Goal: Task Accomplishment & Management: Complete application form

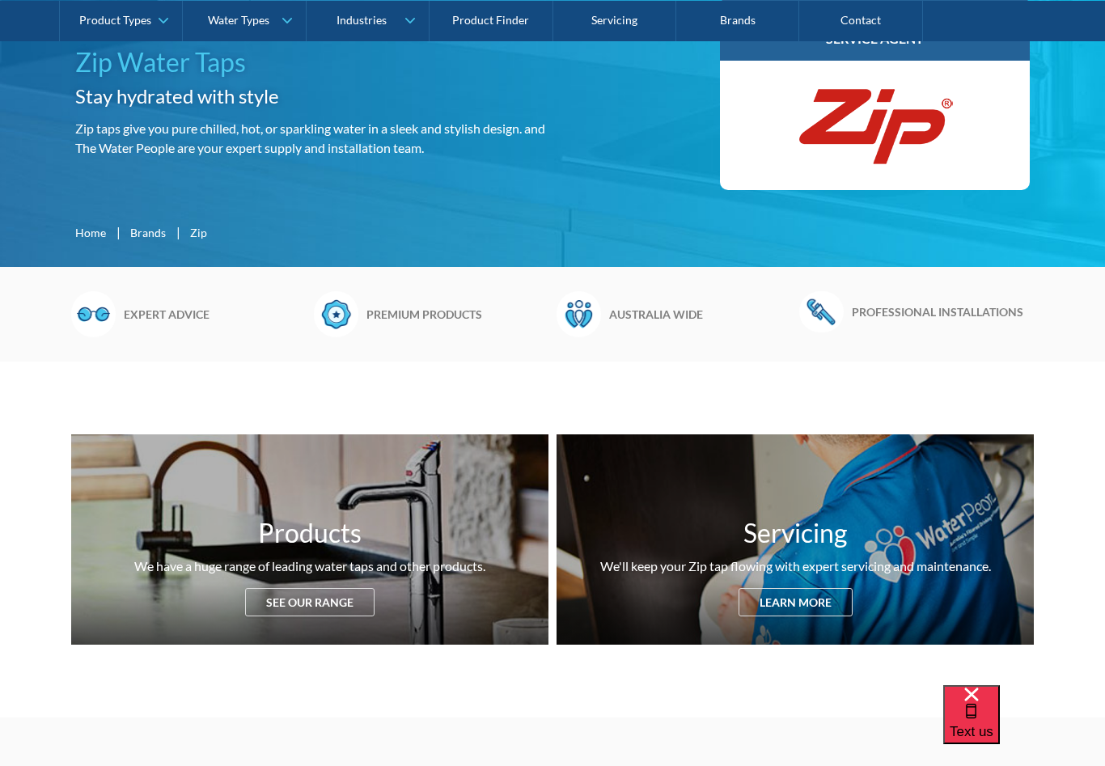
click at [816, 610] on div "Servicing We'll keep your Zip tap flowing with expert servicing and maintenance…" at bounding box center [794, 539] width 477 height 210
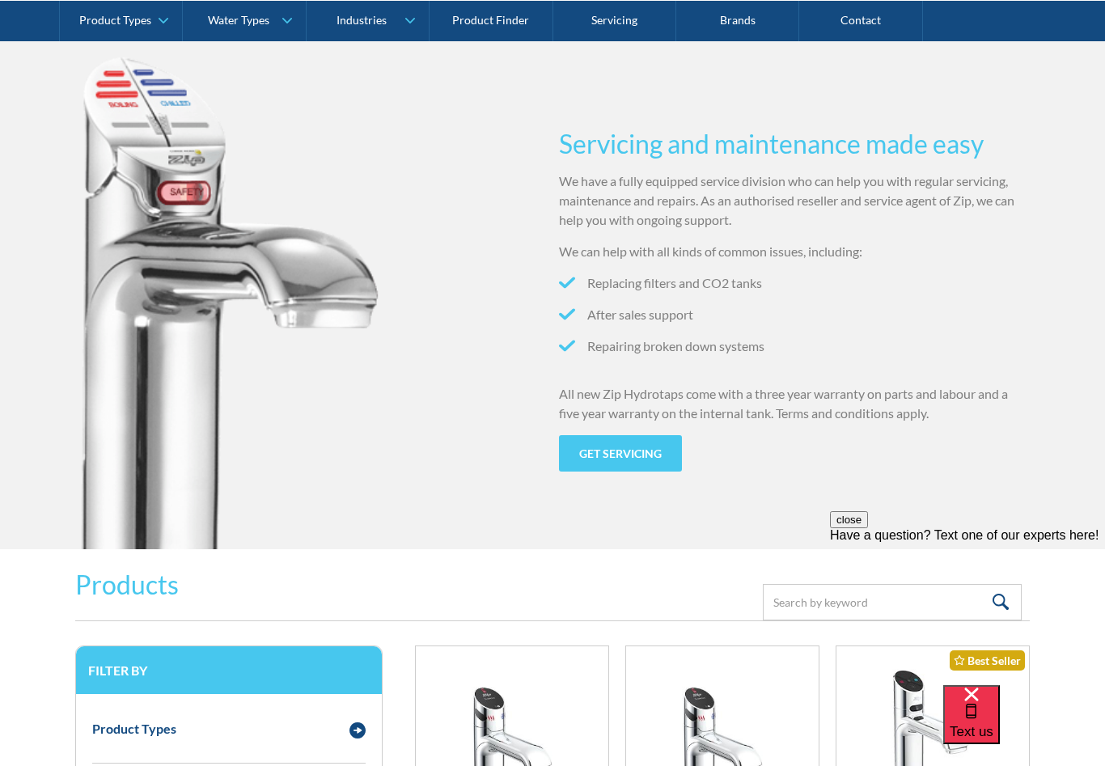
scroll to position [1600, 0]
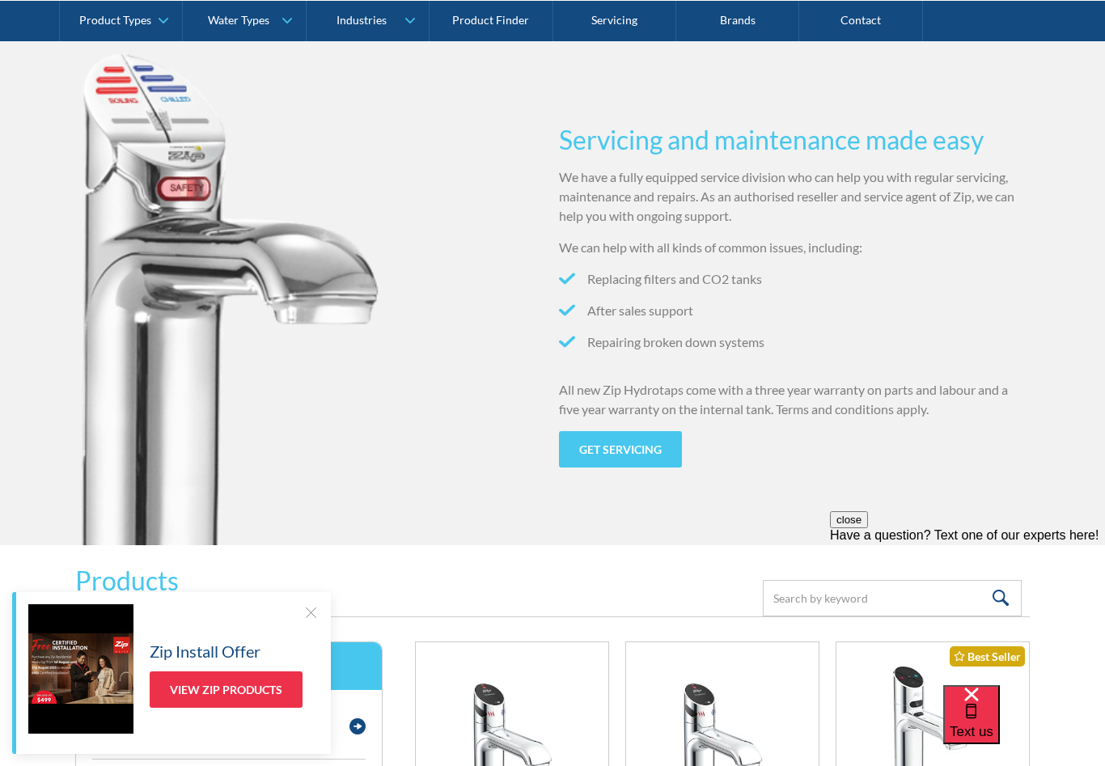
click at [621, 451] on link "Get servicing" at bounding box center [620, 449] width 123 height 36
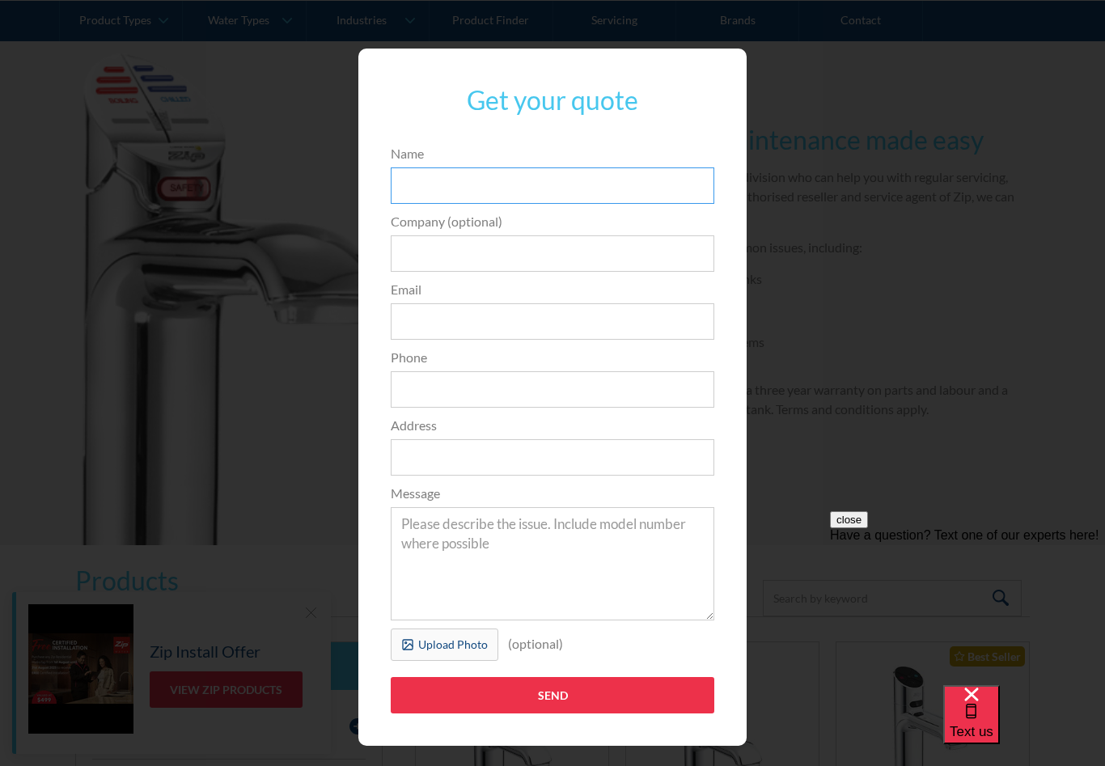
click at [453, 188] on input "Name" at bounding box center [552, 185] width 323 height 36
type input "Glen Egerton"
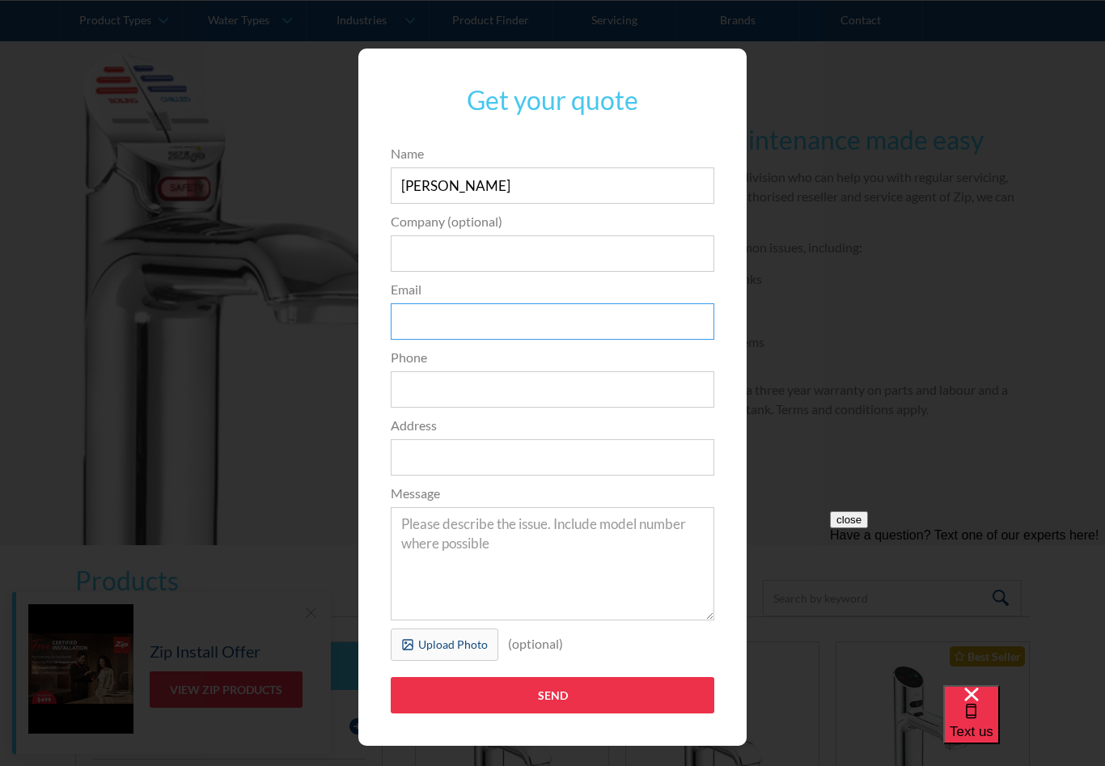
click at [425, 319] on input "Email" at bounding box center [552, 321] width 323 height 36
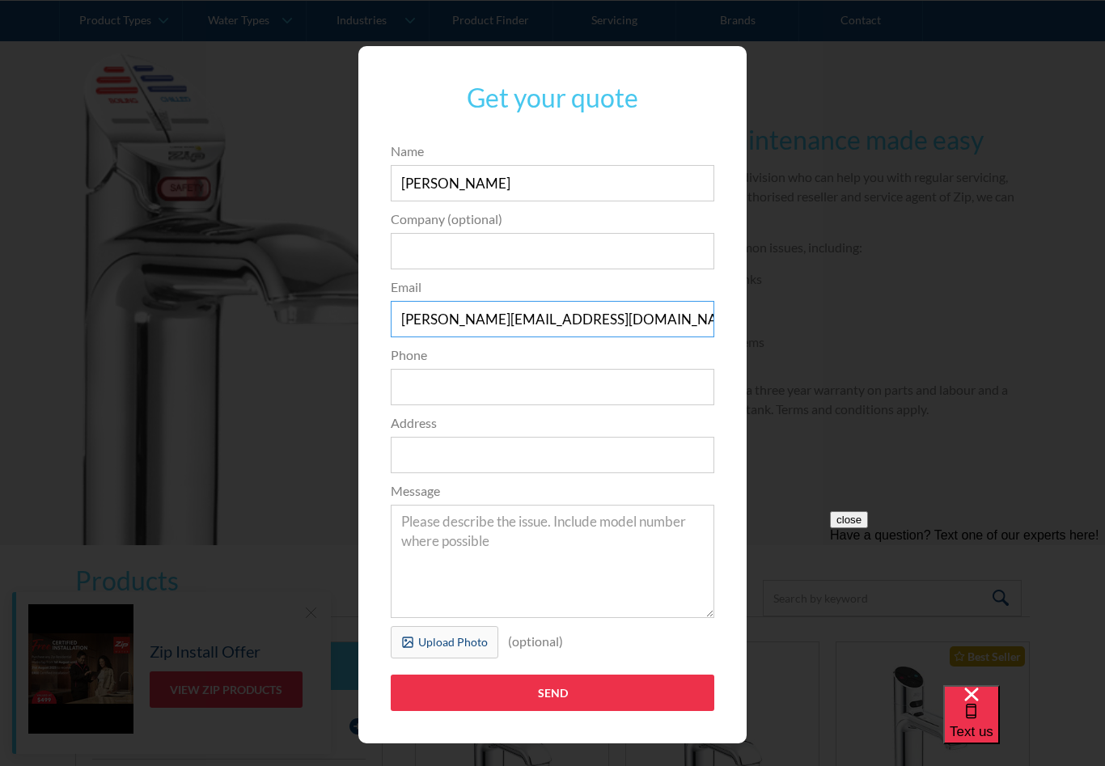
scroll to position [2, 0]
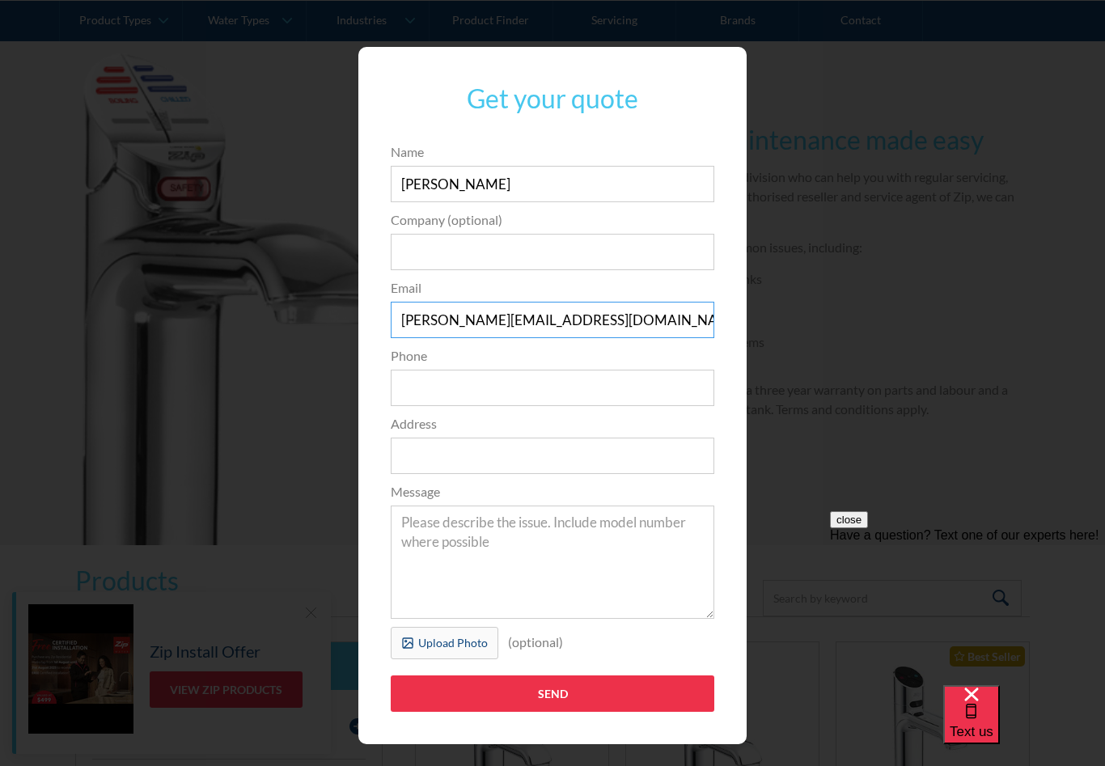
type input "glen.egerton16@outlook.com"
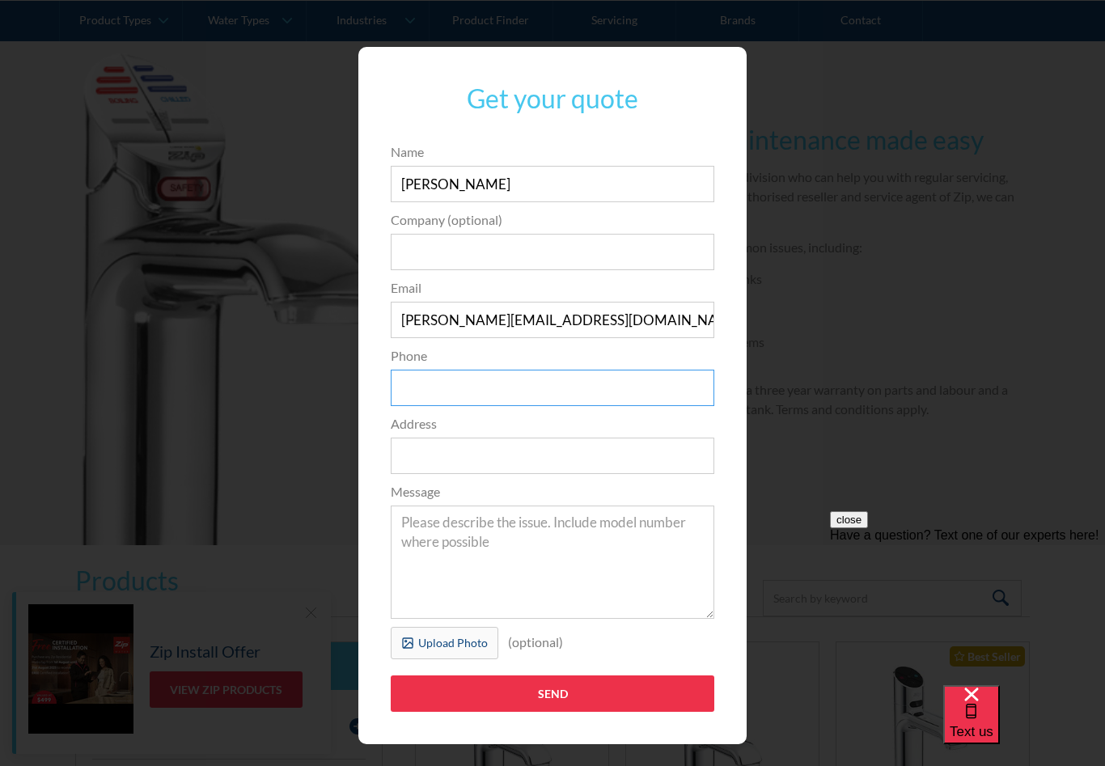
click at [448, 386] on input "Phone" at bounding box center [552, 388] width 323 height 36
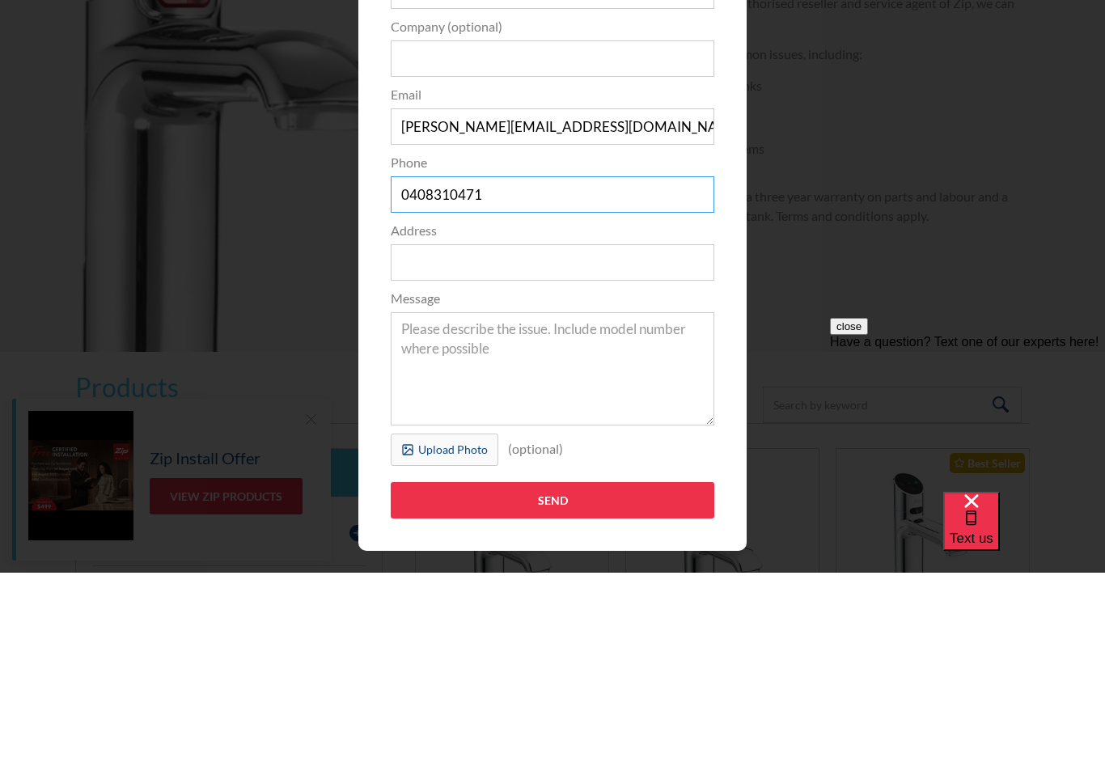
type input "0408310471"
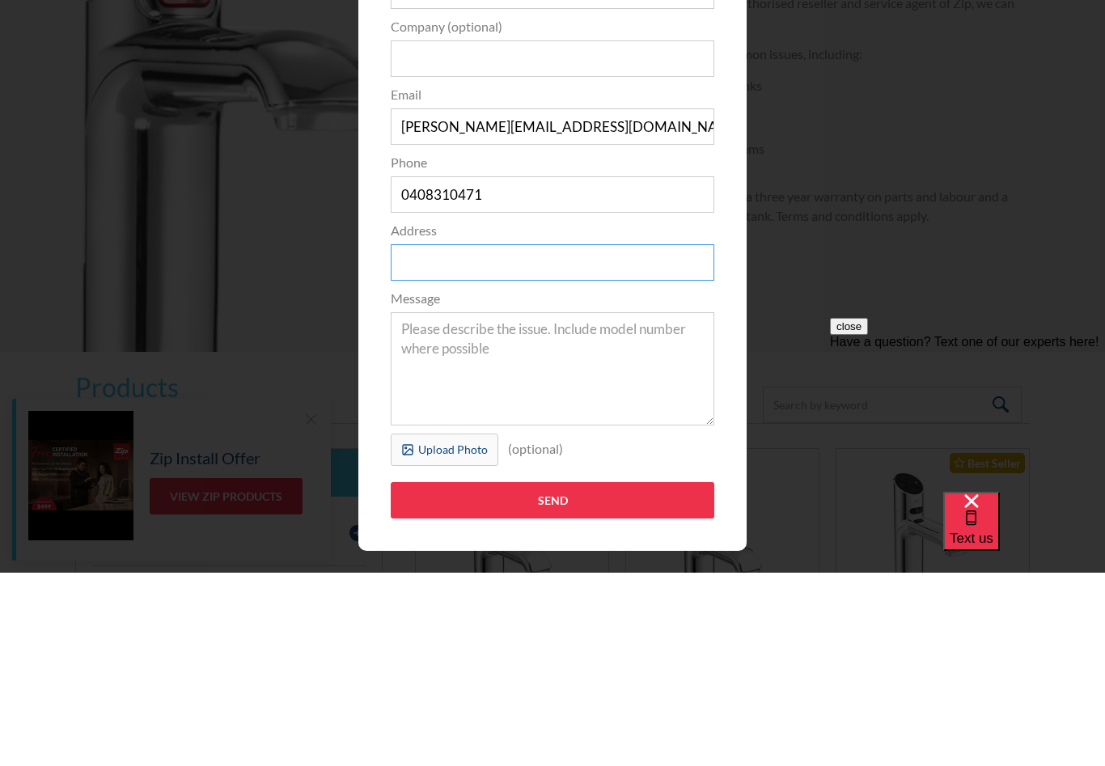
click at [438, 438] on input "Address" at bounding box center [552, 456] width 323 height 36
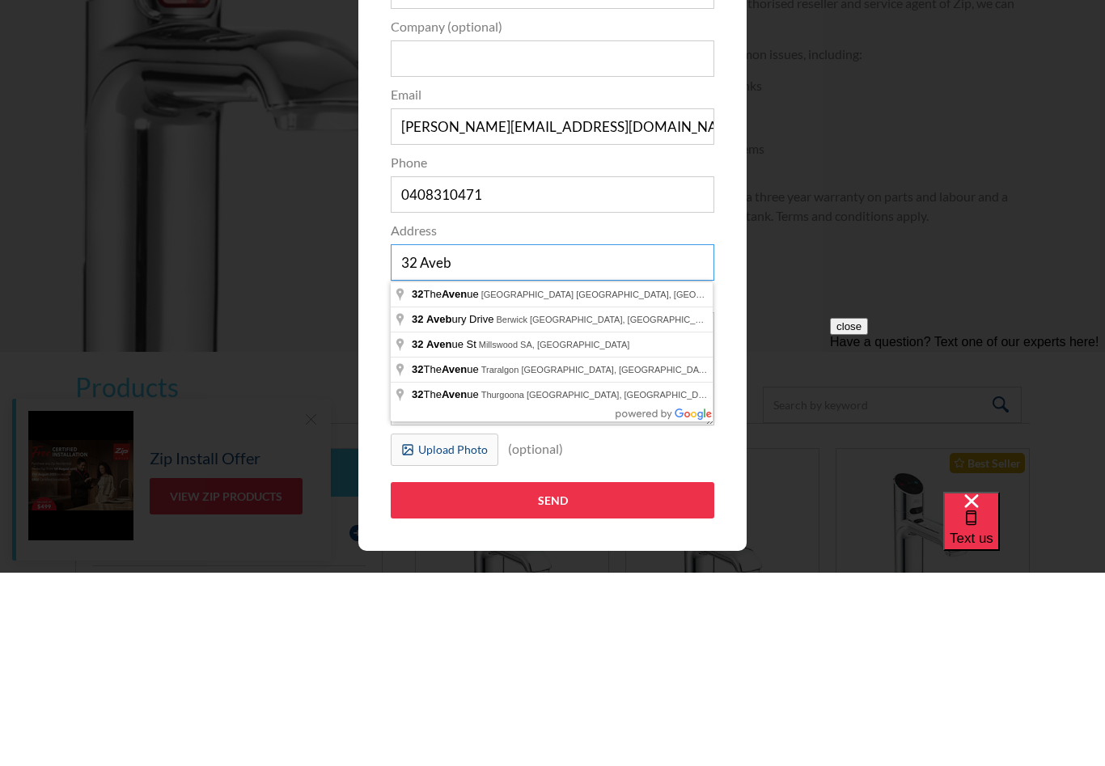
type input "32 Aveb"
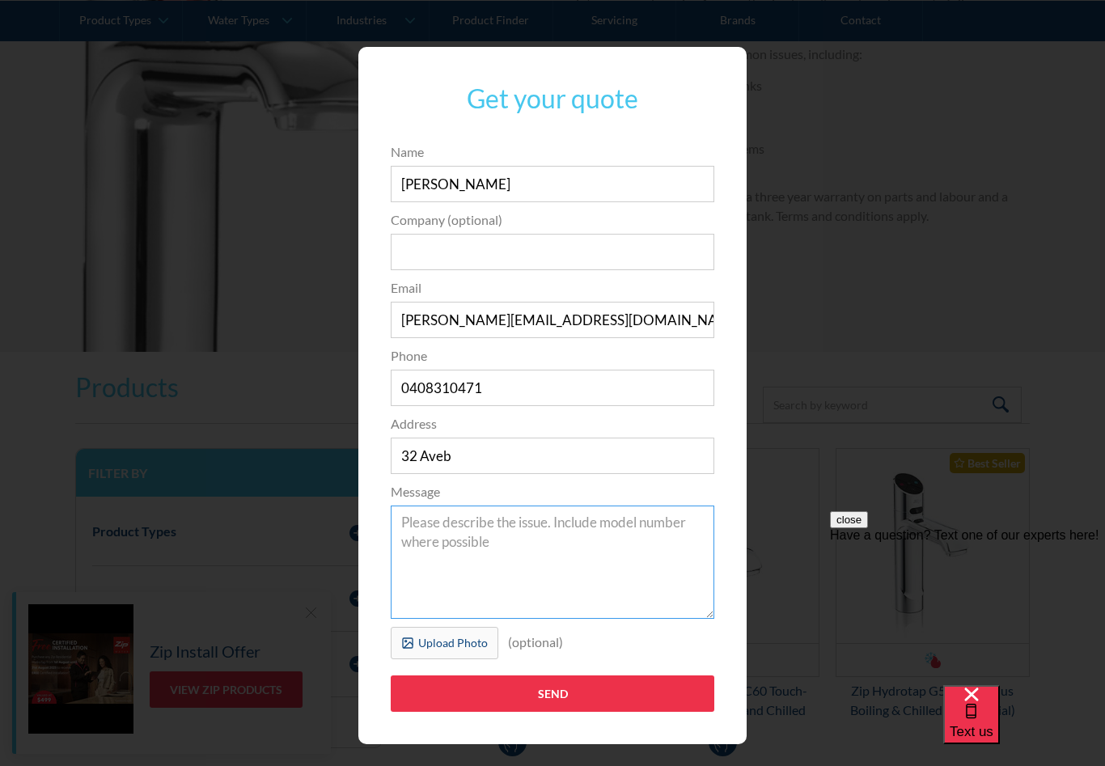
click at [438, 522] on textarea "Message" at bounding box center [552, 561] width 323 height 113
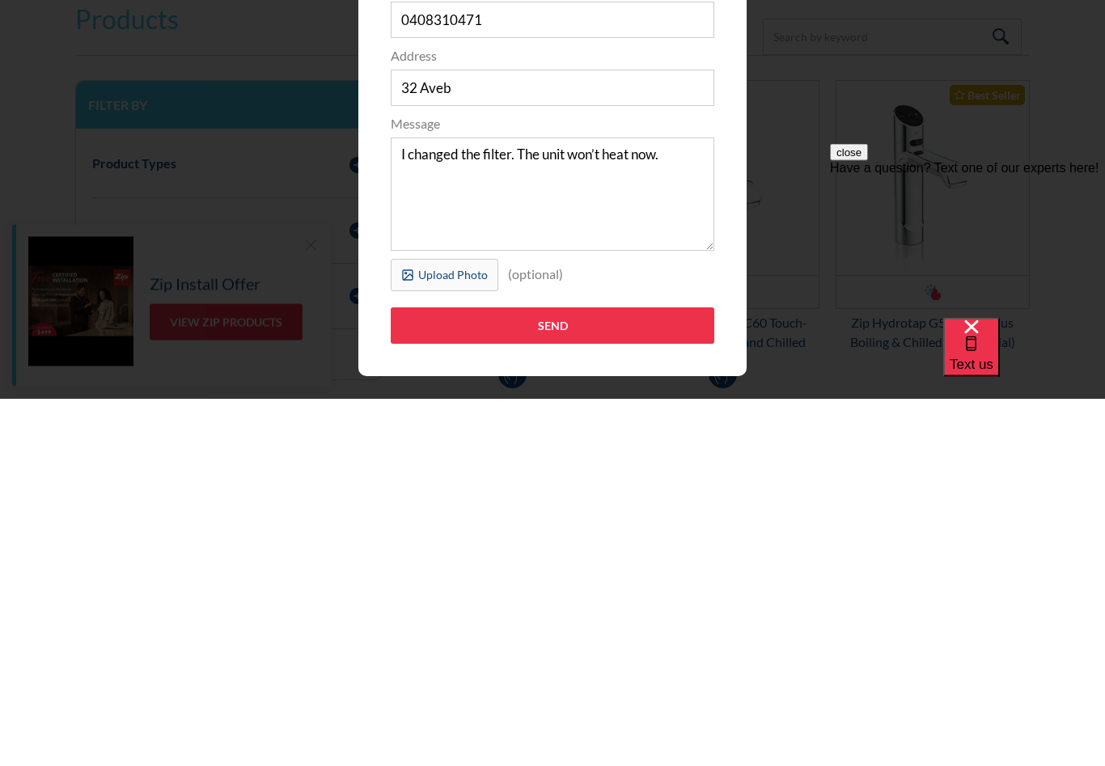
scroll to position [2162, 0]
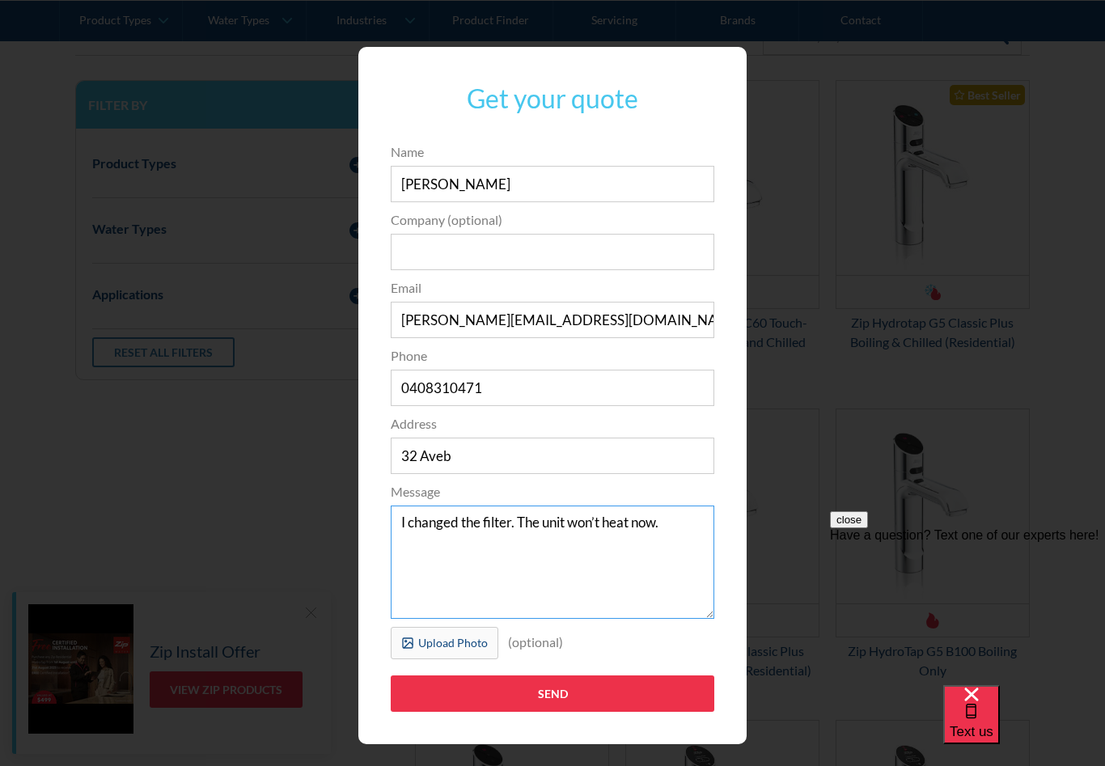
type textarea "I changed the filter. The unit won’t heat now."
click at [605, 695] on input "Send" at bounding box center [552, 693] width 323 height 36
